Goal: Task Accomplishment & Management: Use online tool/utility

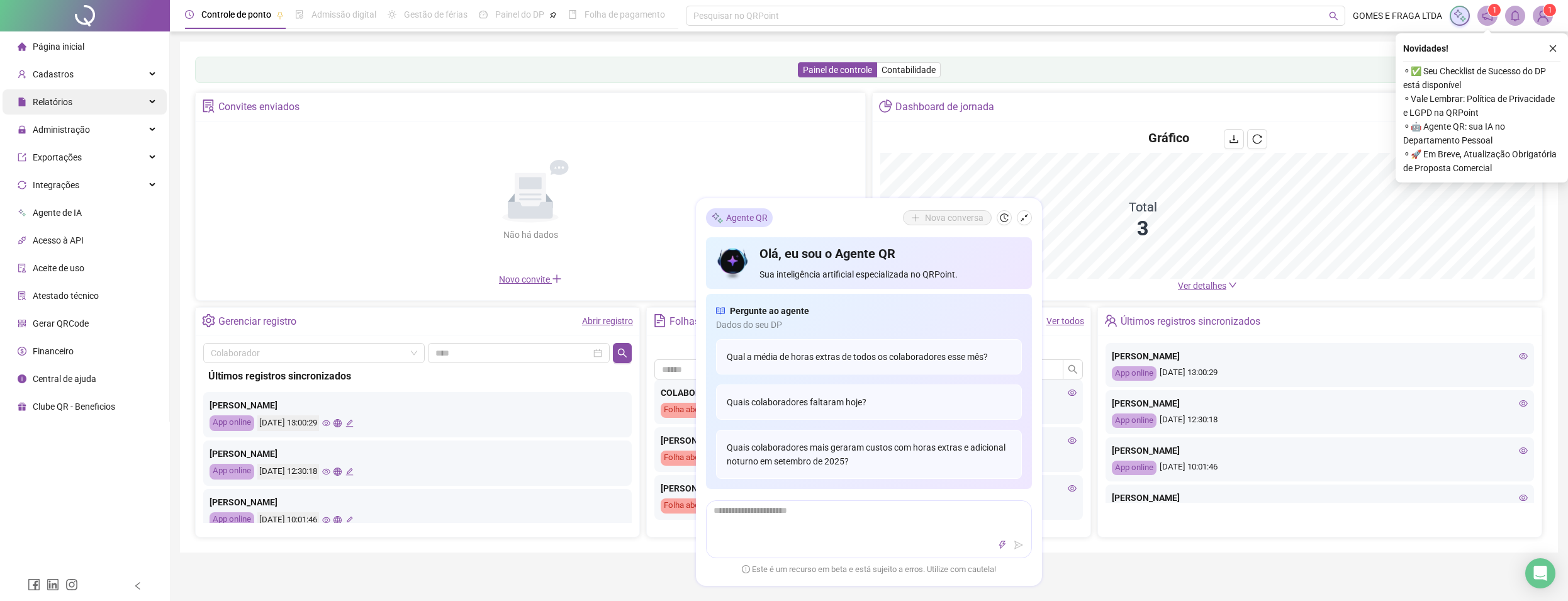
click at [89, 102] on div "Relatórios" at bounding box center [85, 102] width 164 height 25
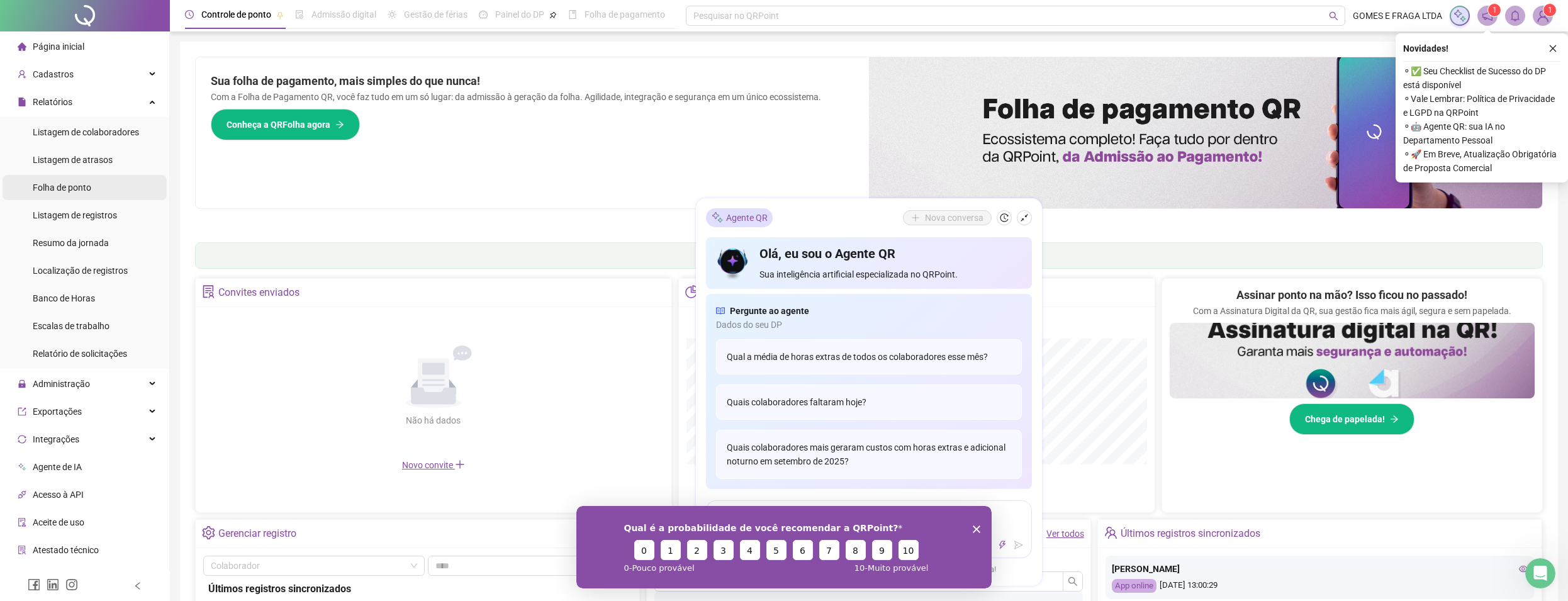
click at [80, 192] on span "Folha de ponto" at bounding box center [62, 187] width 58 height 10
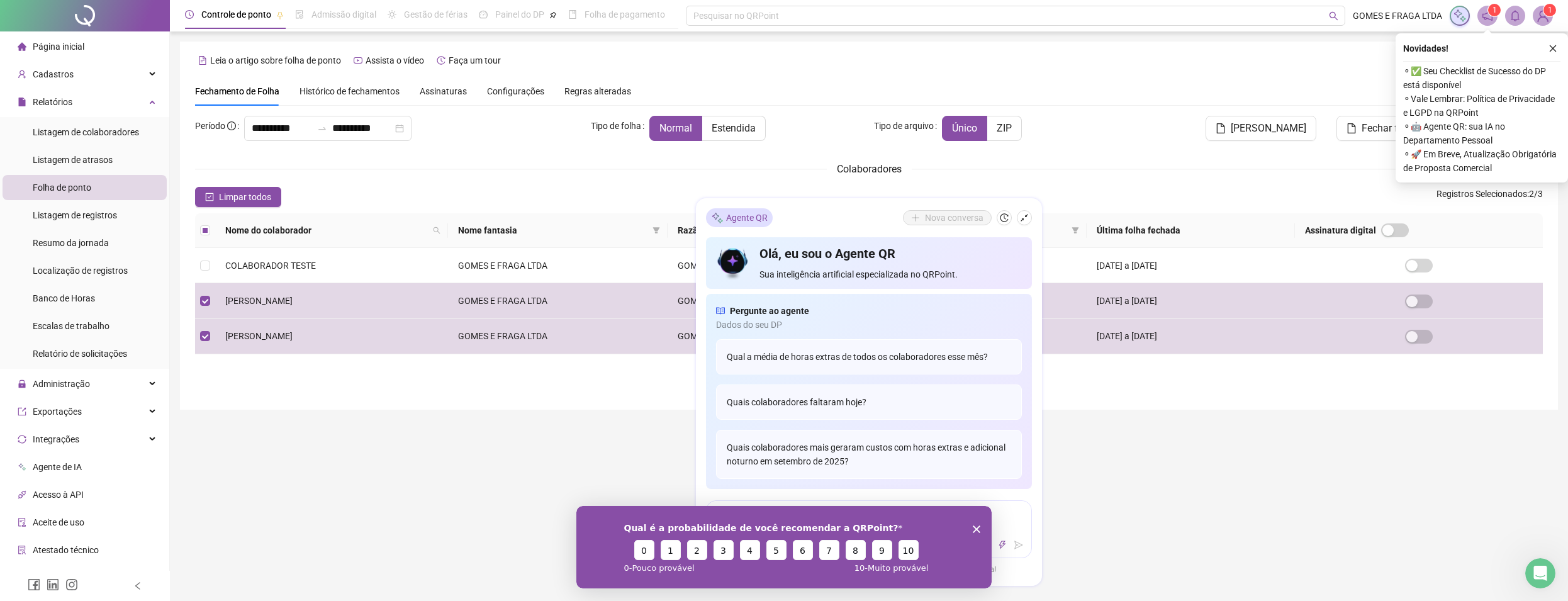
click at [977, 526] on icon "Encerrar pesquisa" at bounding box center [976, 528] width 7 height 7
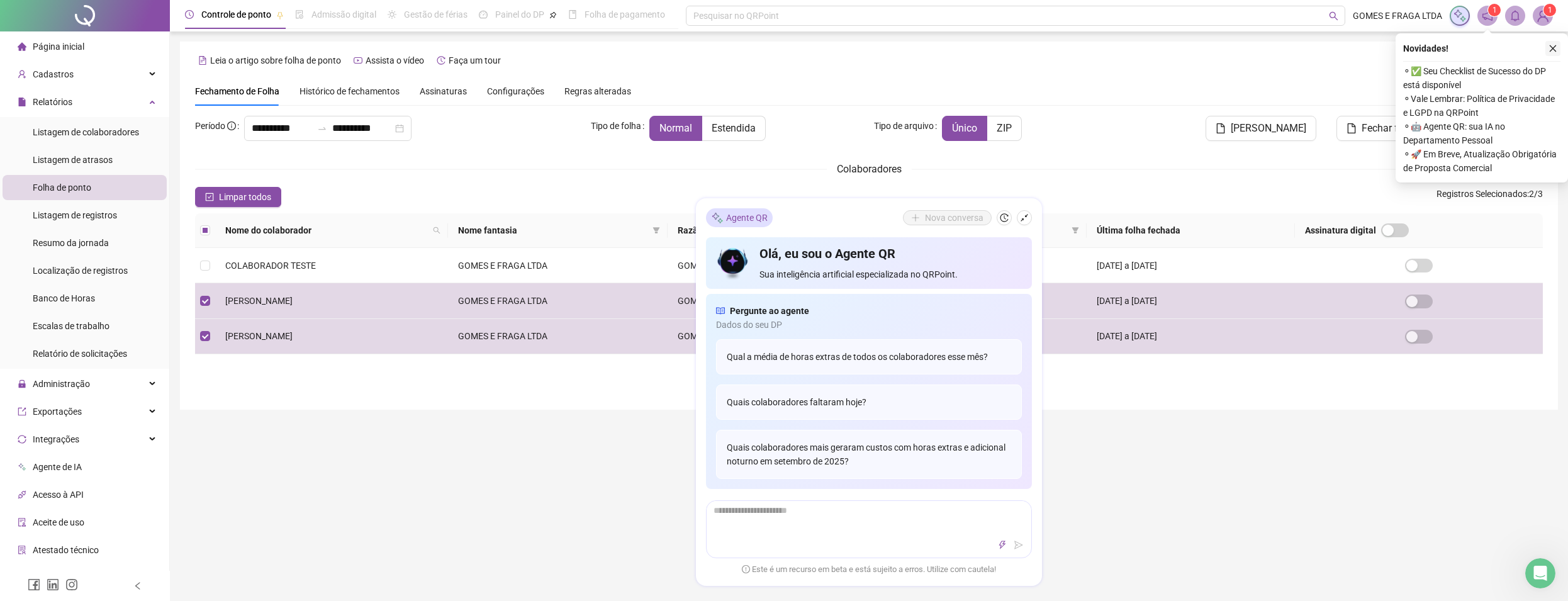
click at [1553, 46] on icon "close" at bounding box center [1553, 48] width 9 height 9
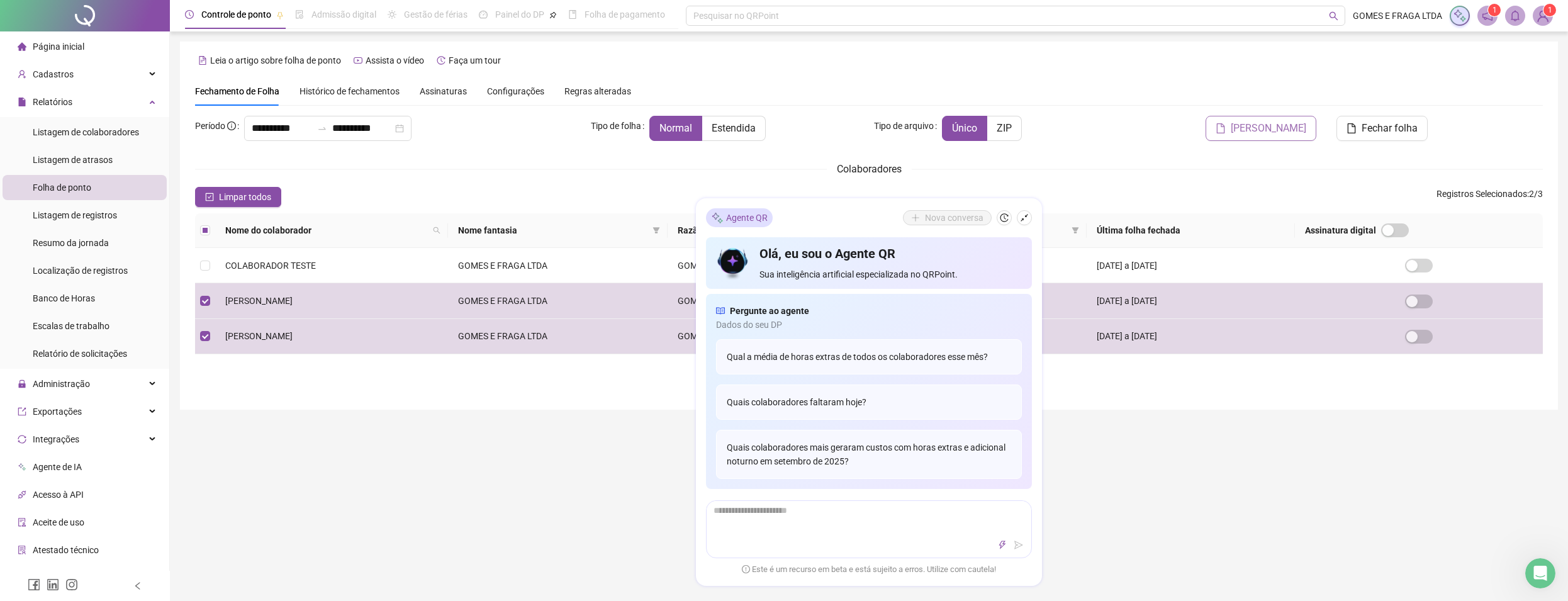
click at [1271, 127] on span "[PERSON_NAME]" at bounding box center [1268, 128] width 76 height 15
click at [1271, 127] on div "Gerando espelhos de ponto Os espelhos de ponto estão sendo gerados e será notif…" at bounding box center [784, 300] width 1568 height 601
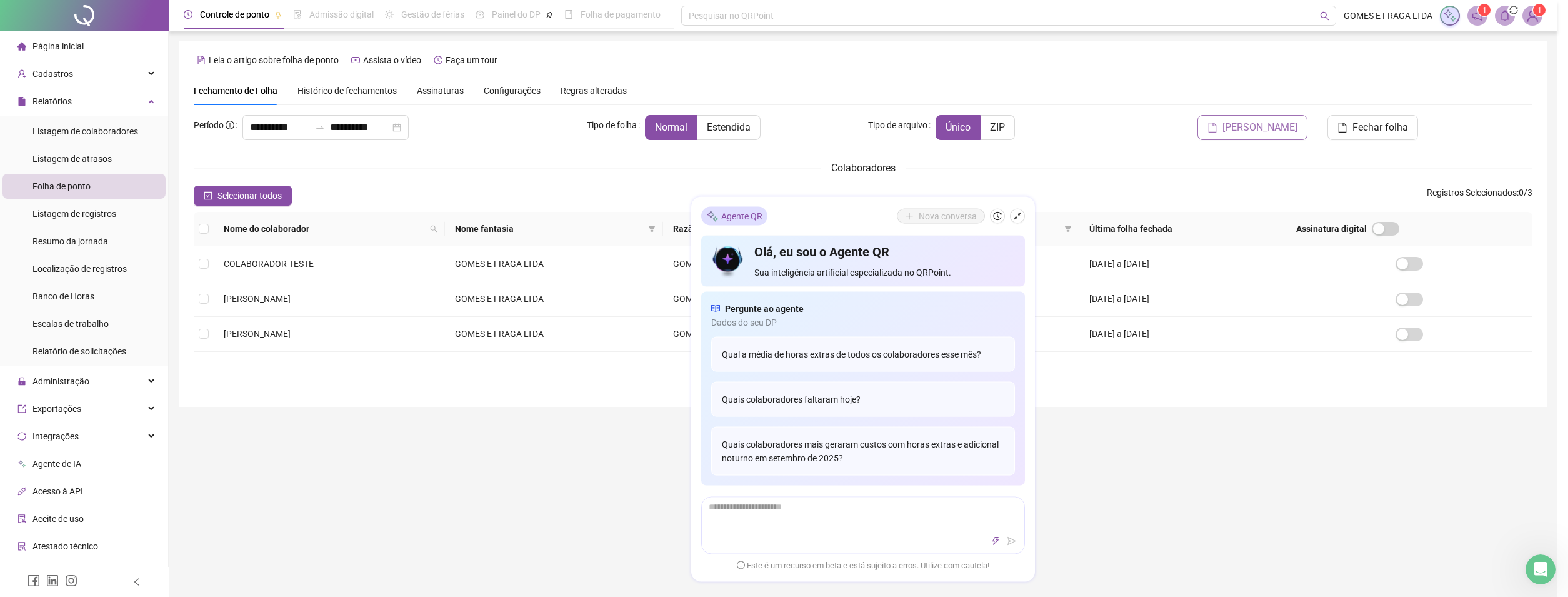
click at [1262, 127] on span "[PERSON_NAME]" at bounding box center [1260, 128] width 75 height 15
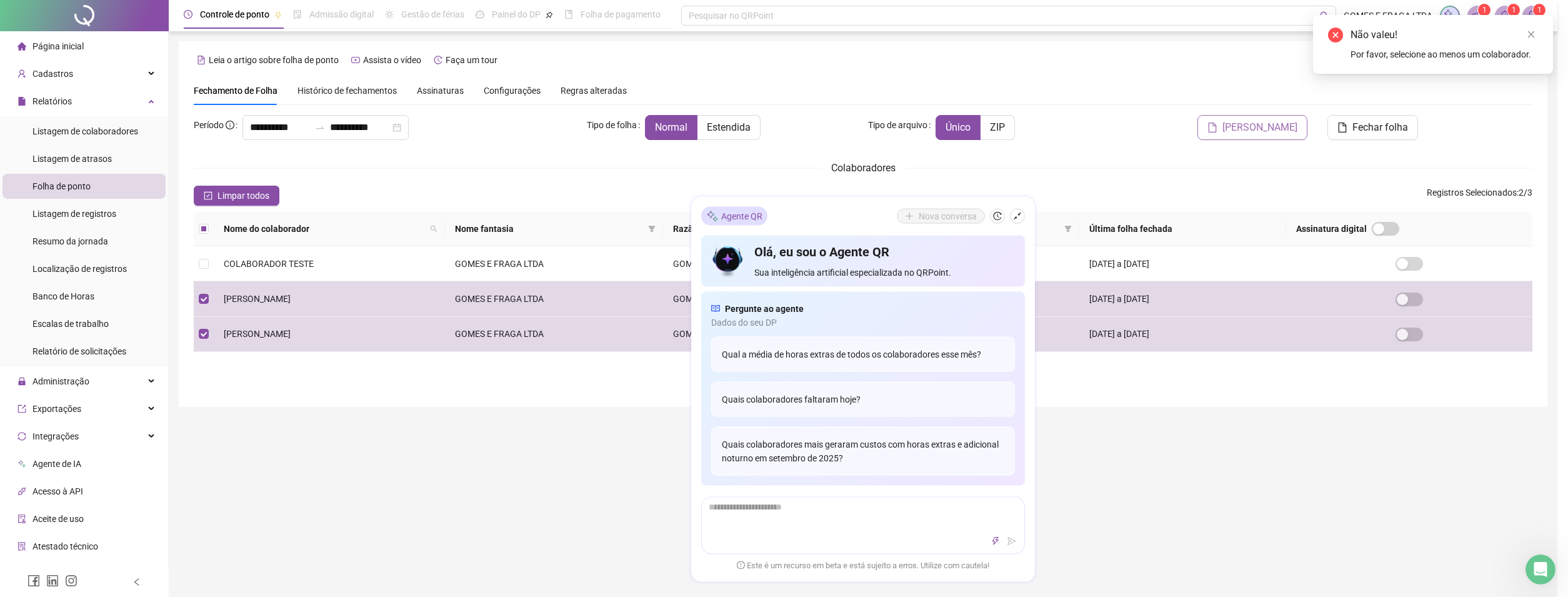
click at [1270, 127] on span "[PERSON_NAME]" at bounding box center [1260, 128] width 75 height 15
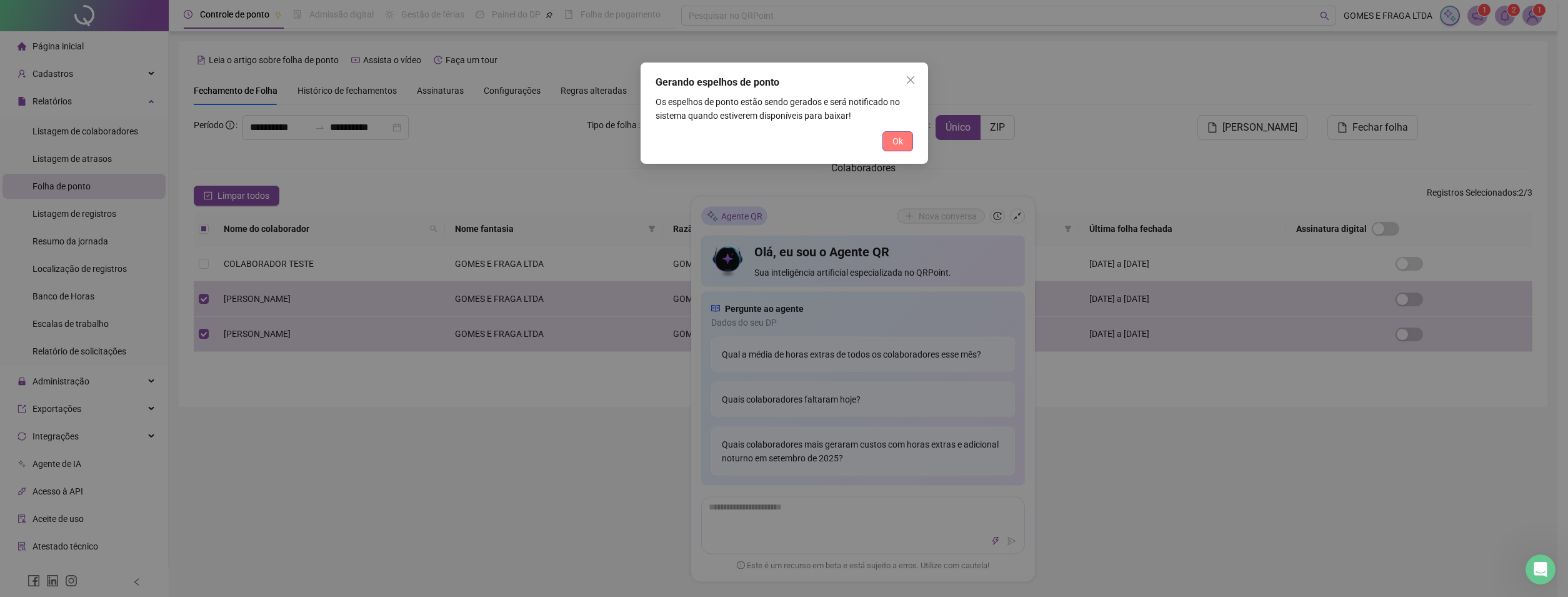
click at [899, 144] on span "Ok" at bounding box center [898, 141] width 11 height 14
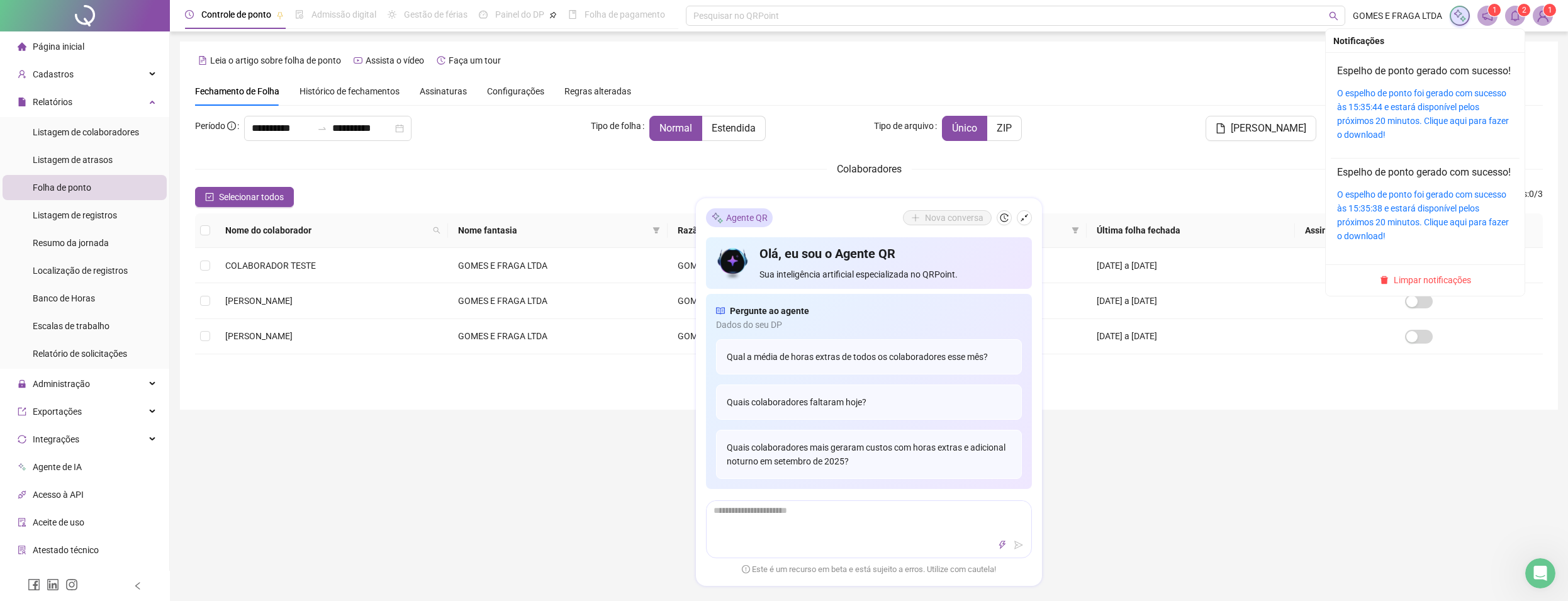
click at [1521, 10] on sup "2" at bounding box center [1524, 10] width 13 height 13
click at [1514, 21] on icon "bell" at bounding box center [1515, 15] width 11 height 11
click at [1461, 97] on link "O espelho de ponto foi gerado com sucesso às 15:35:44 e estará disponível pelos…" at bounding box center [1422, 114] width 172 height 52
